Goal: Find specific page/section: Find specific page/section

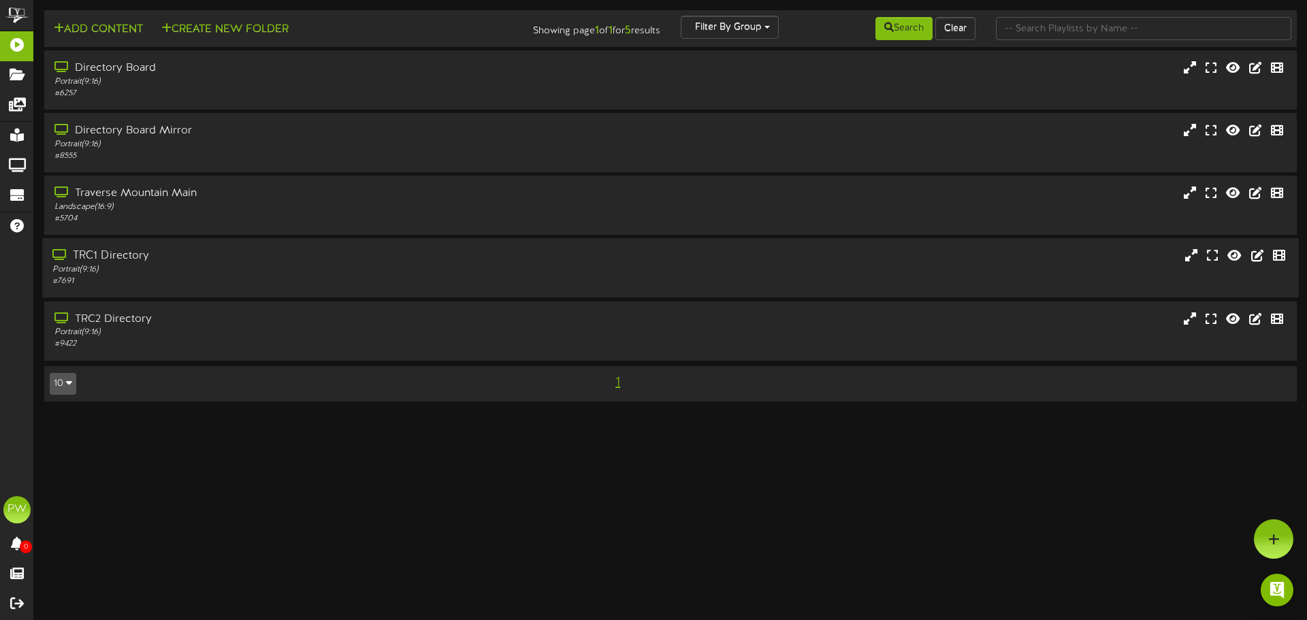
click at [125, 255] on div "TRC1 Directory" at bounding box center [303, 256] width 503 height 16
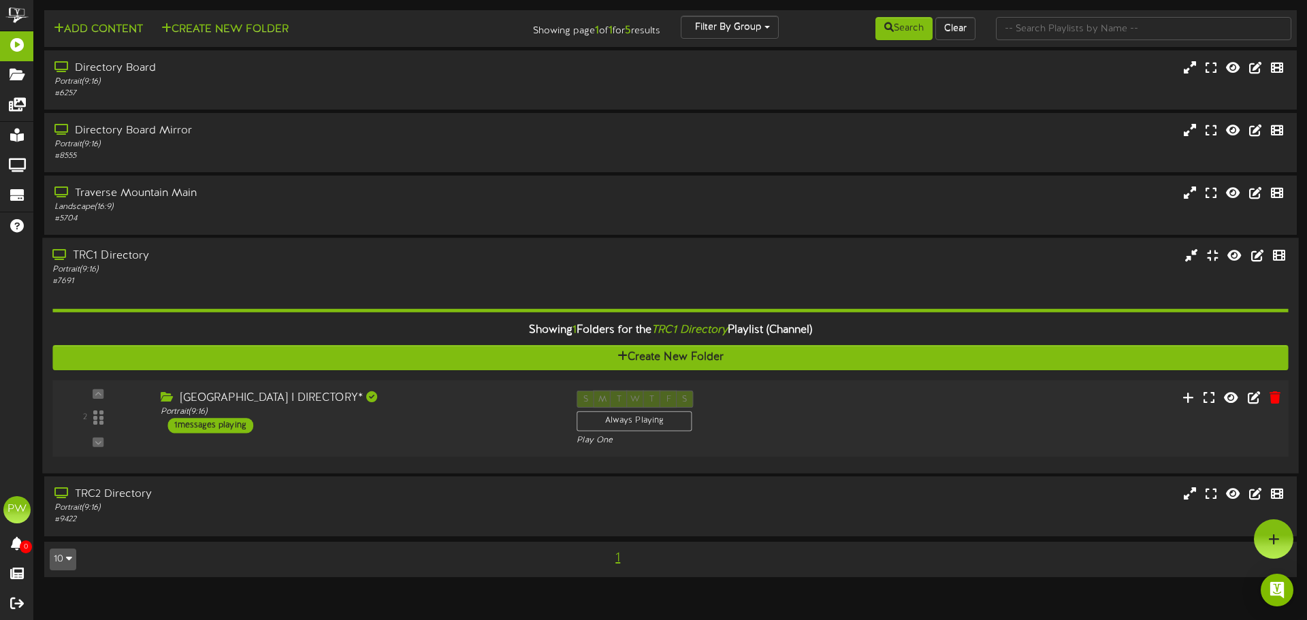
click at [237, 425] on div "1 messages playing" at bounding box center [210, 425] width 86 height 15
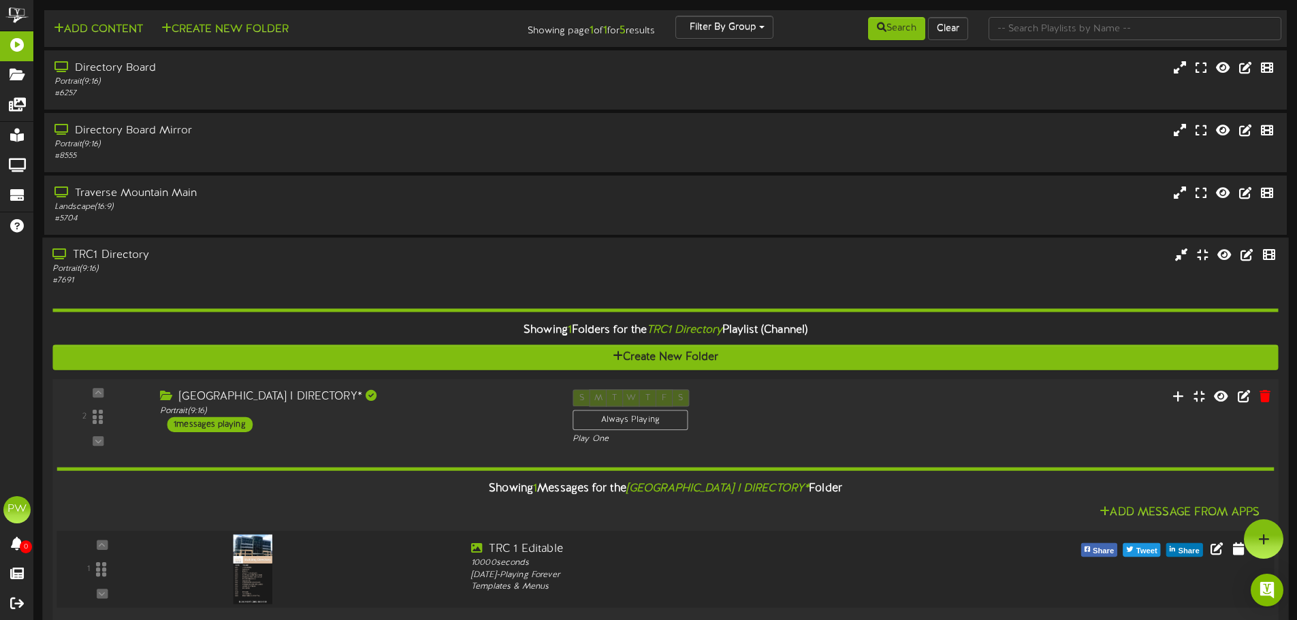
click at [256, 561] on img at bounding box center [252, 569] width 39 height 69
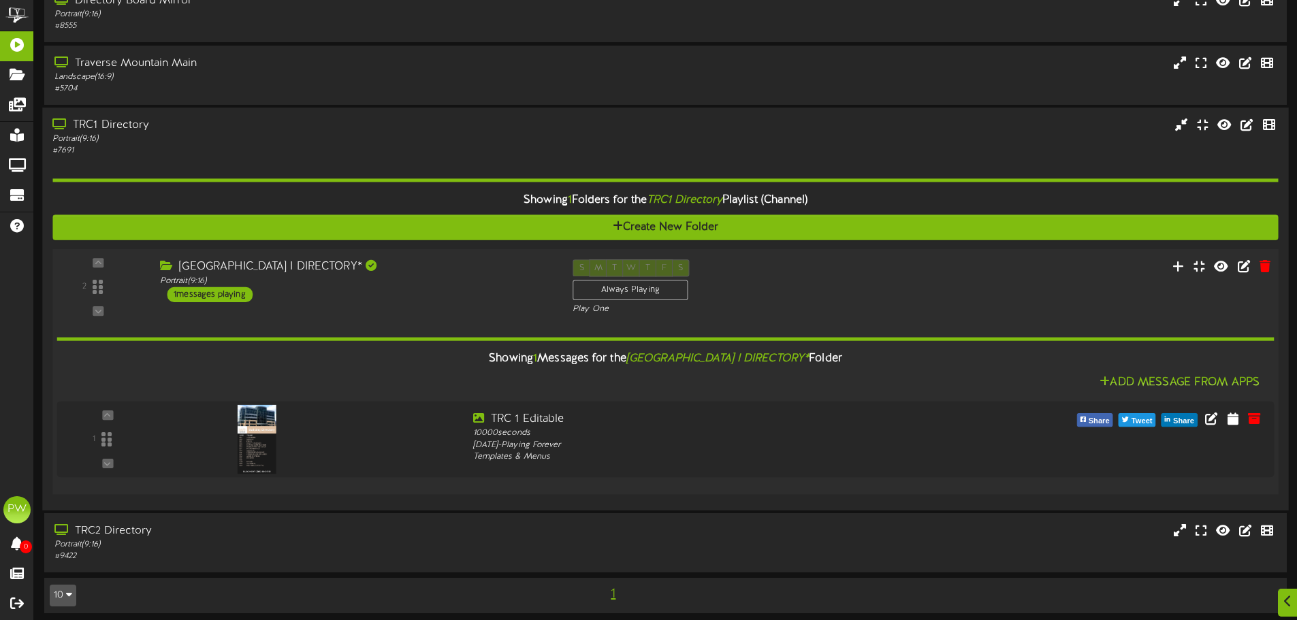
scroll to position [137, 0]
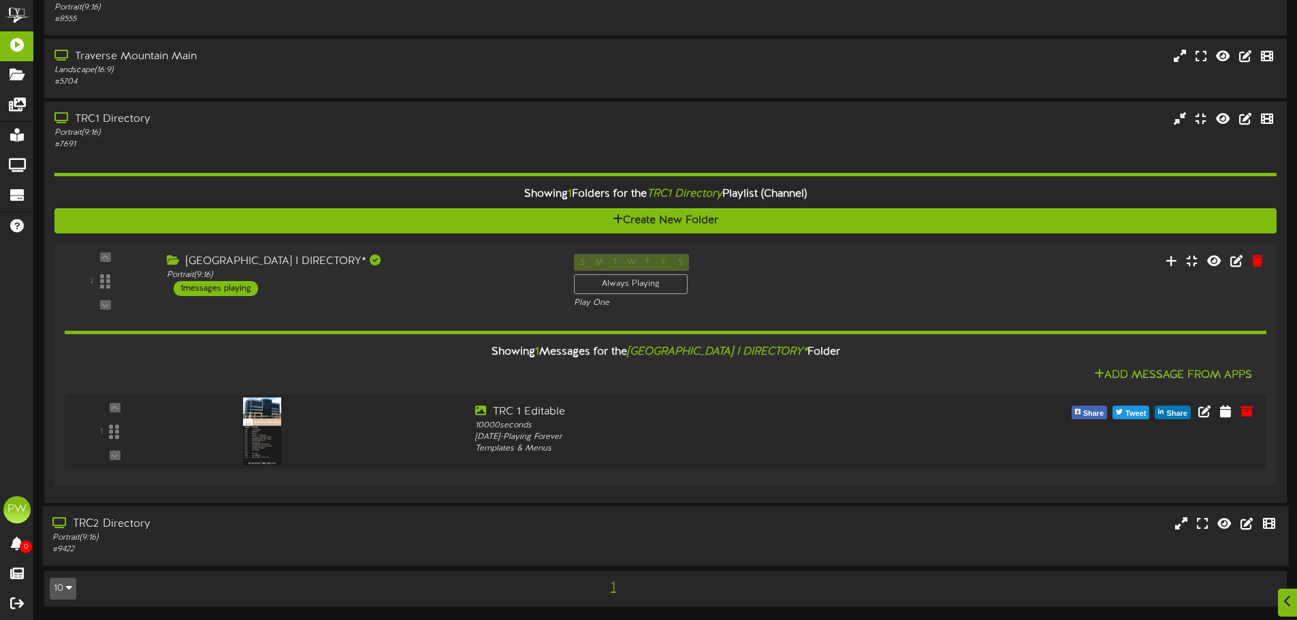
click at [123, 524] on div "TRC2 Directory" at bounding box center [301, 525] width 499 height 16
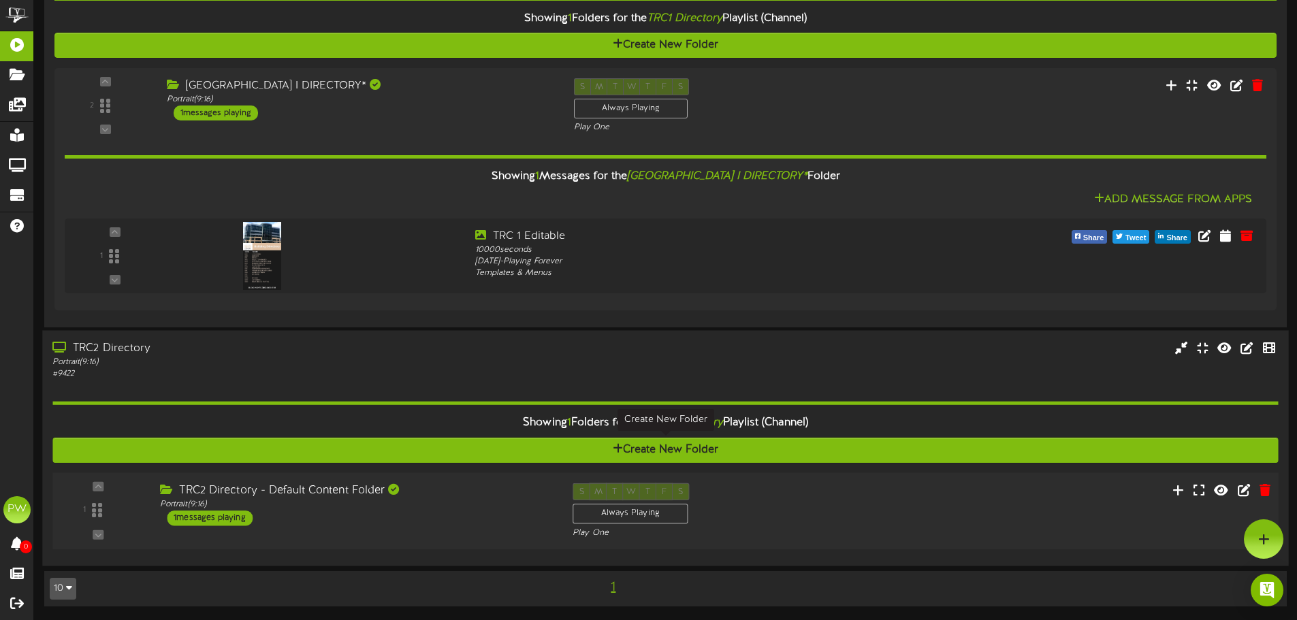
scroll to position [312, 0]
click at [208, 520] on div "1 messages playing" at bounding box center [210, 518] width 86 height 15
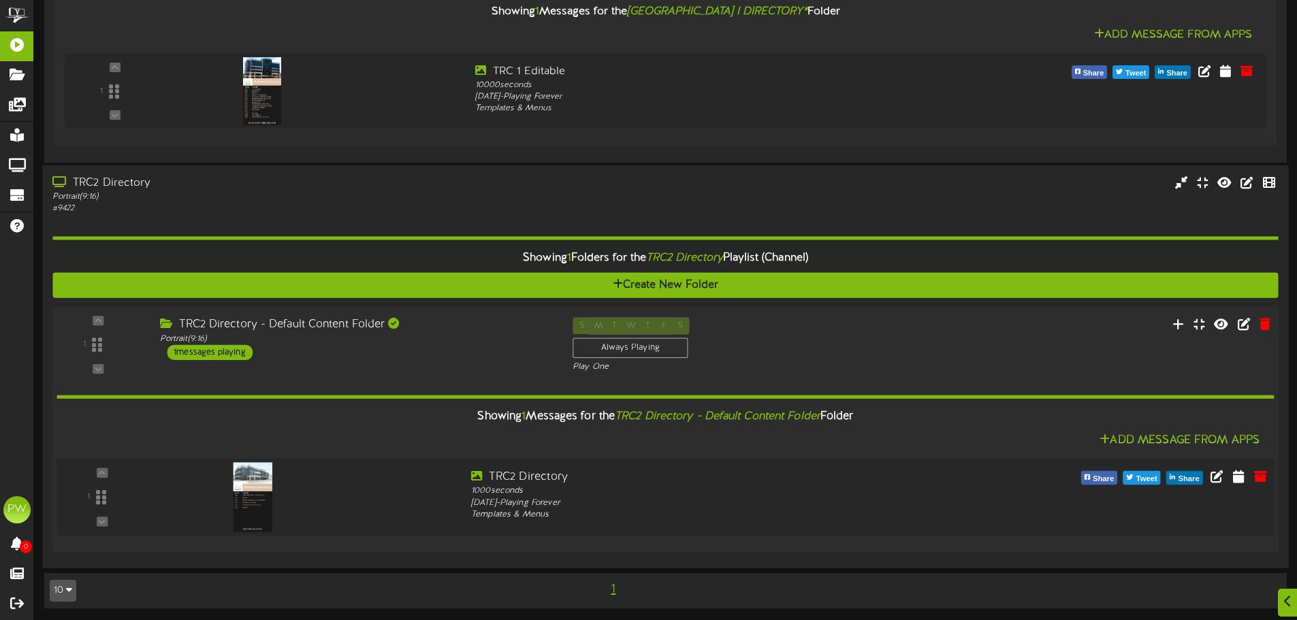
scroll to position [479, 0]
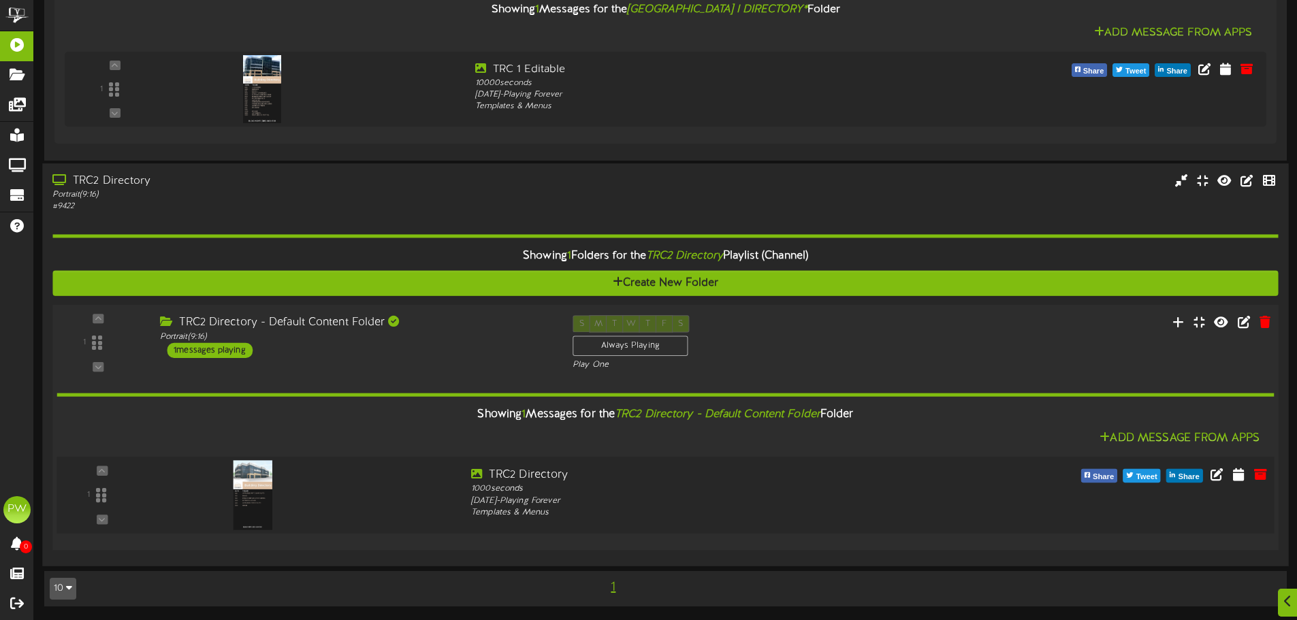
click at [256, 504] on img at bounding box center [252, 494] width 39 height 69
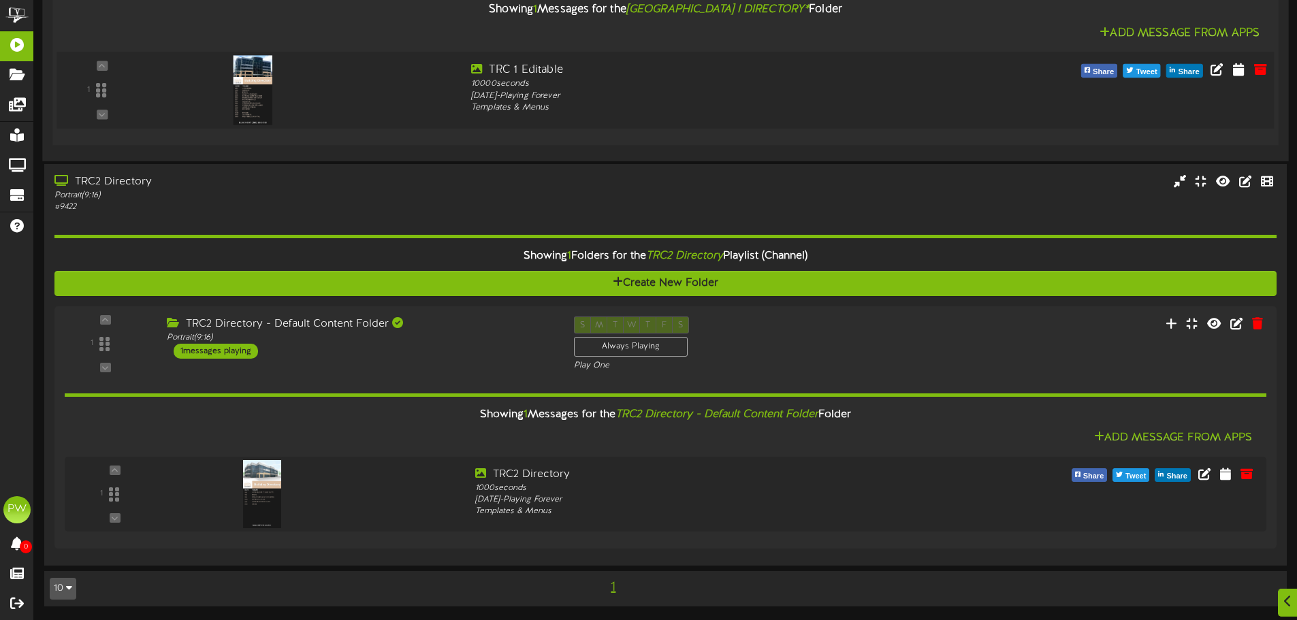
click at [257, 106] on img at bounding box center [252, 90] width 39 height 69
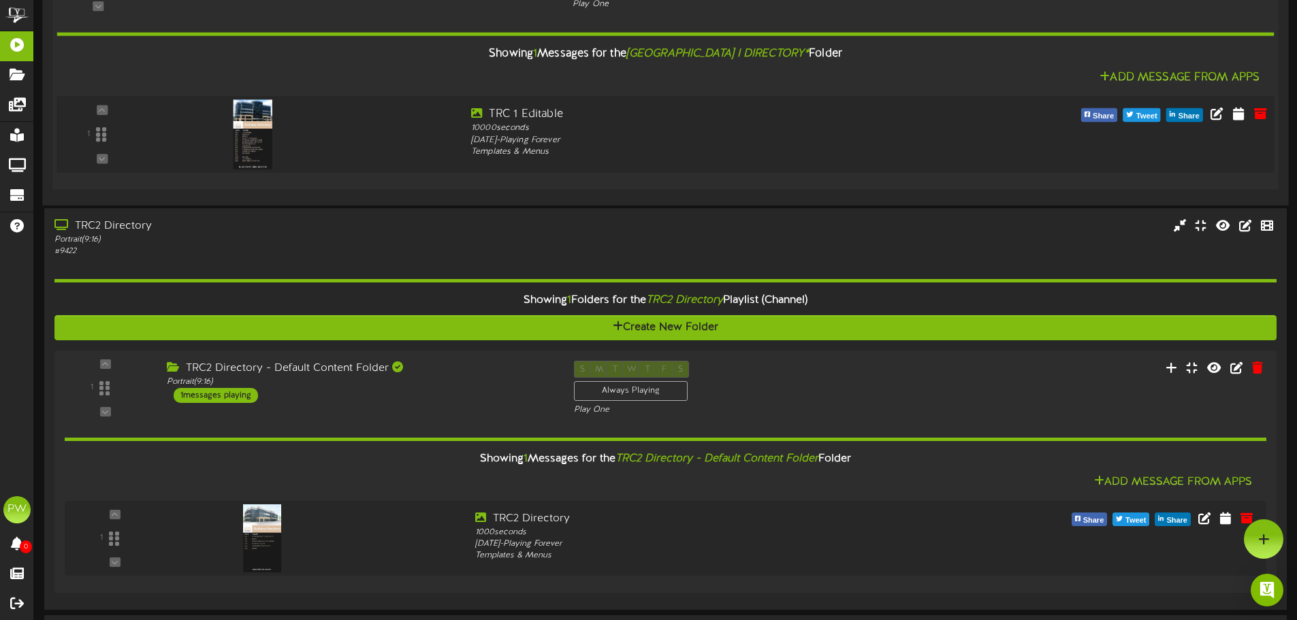
scroll to position [411, 0]
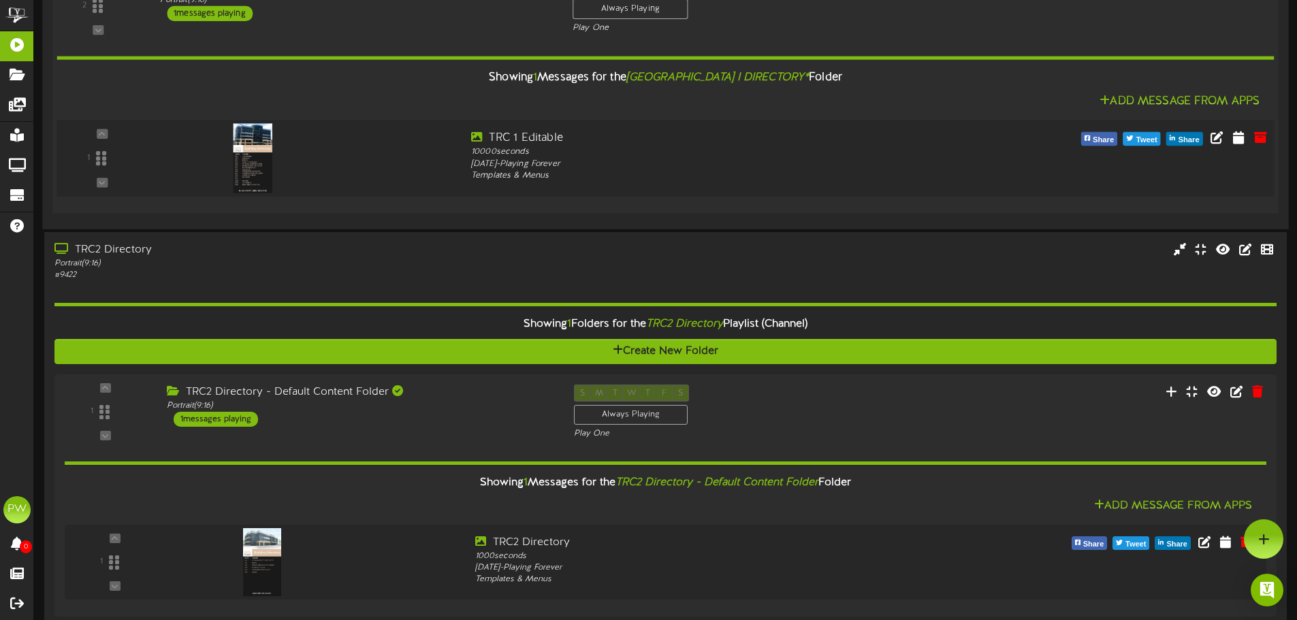
click at [250, 175] on img at bounding box center [252, 158] width 39 height 69
